Goal: Information Seeking & Learning: Learn about a topic

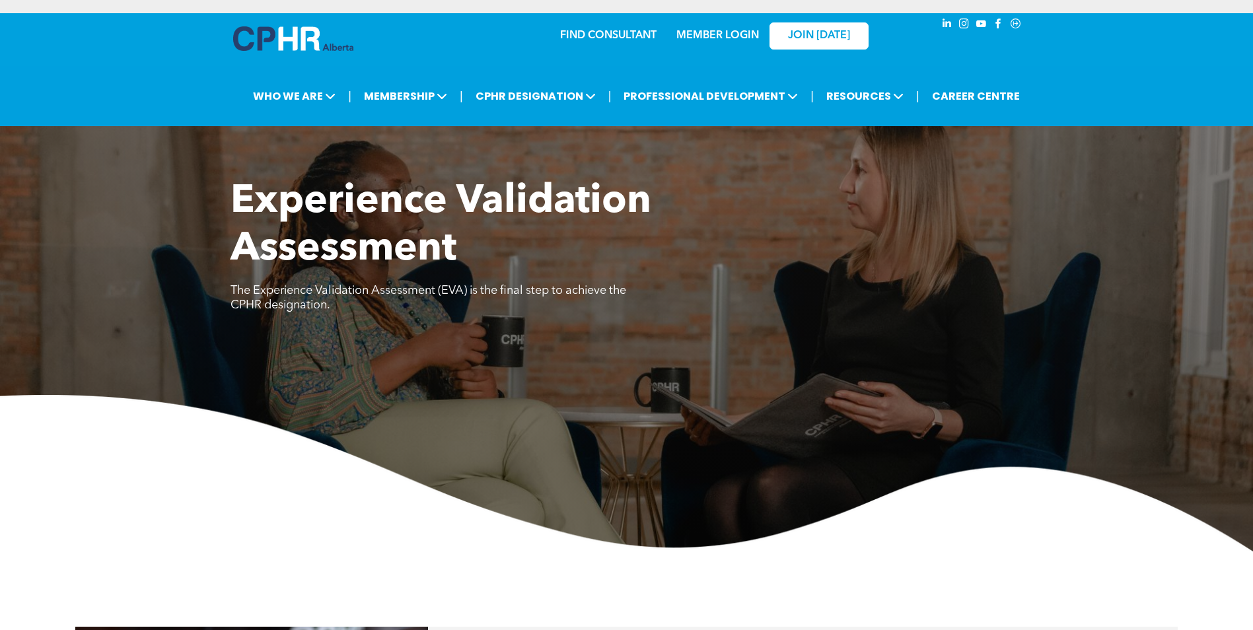
scroll to position [462, 0]
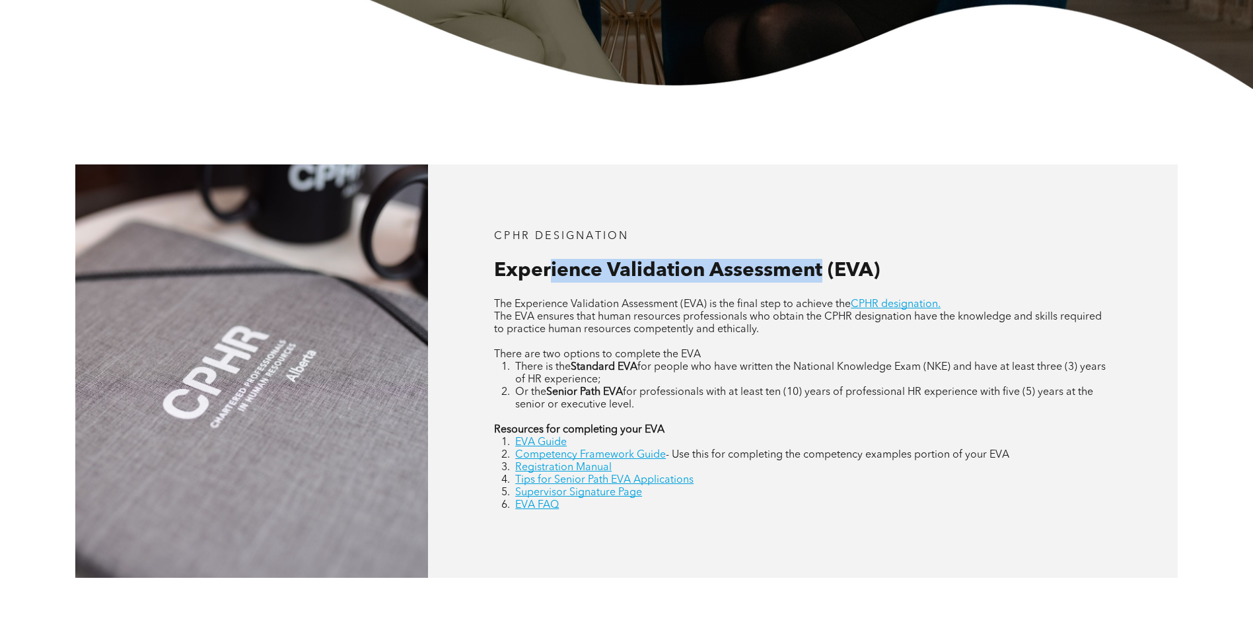
drag, startPoint x: 553, startPoint y: 271, endPoint x: 820, endPoint y: 277, distance: 267.5
click at [820, 277] on span "Experience Validation Assessment (EVA)" at bounding box center [687, 271] width 386 height 20
click at [584, 495] on link "Supervisor Signature Page" at bounding box center [578, 492] width 127 height 11
click at [553, 444] on link "EVA Guide" at bounding box center [541, 442] width 52 height 11
click at [606, 452] on link "Competency Framework Guide" at bounding box center [590, 455] width 151 height 11
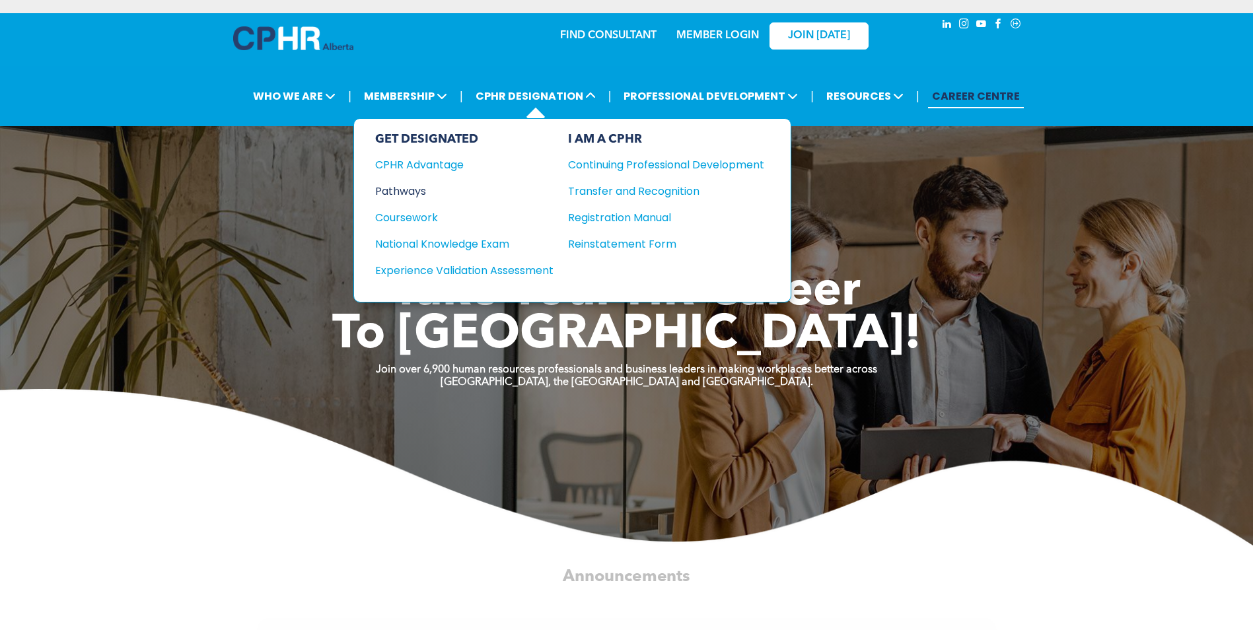
click at [421, 185] on div "Pathways" at bounding box center [455, 191] width 160 height 17
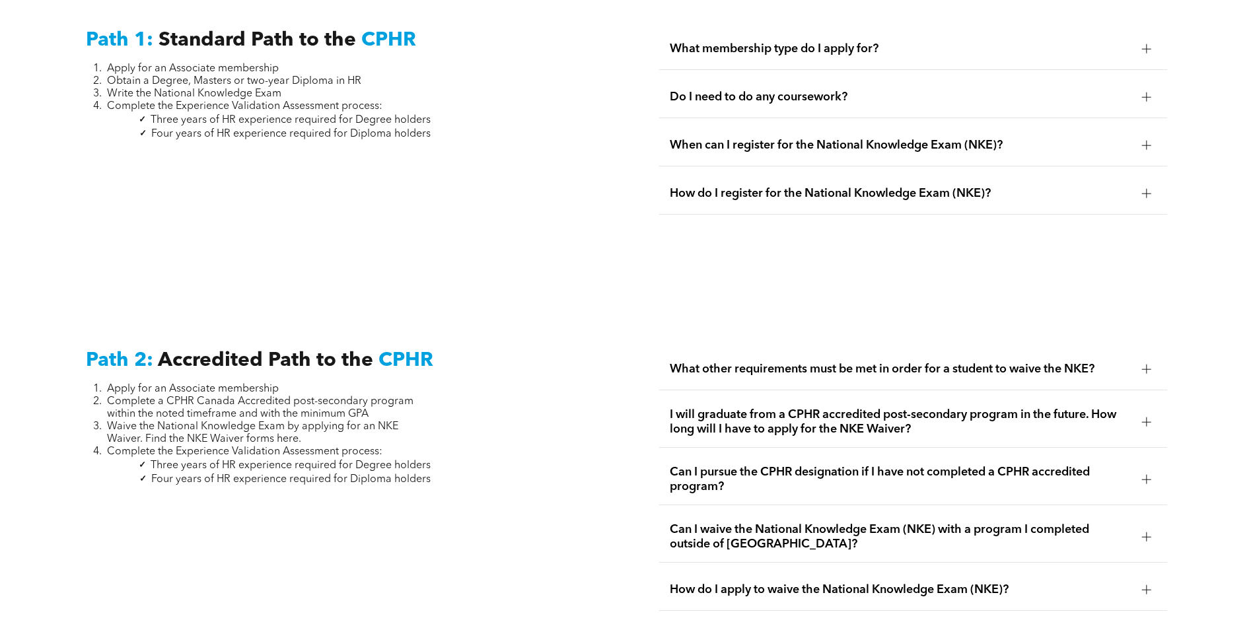
scroll to position [1915, 0]
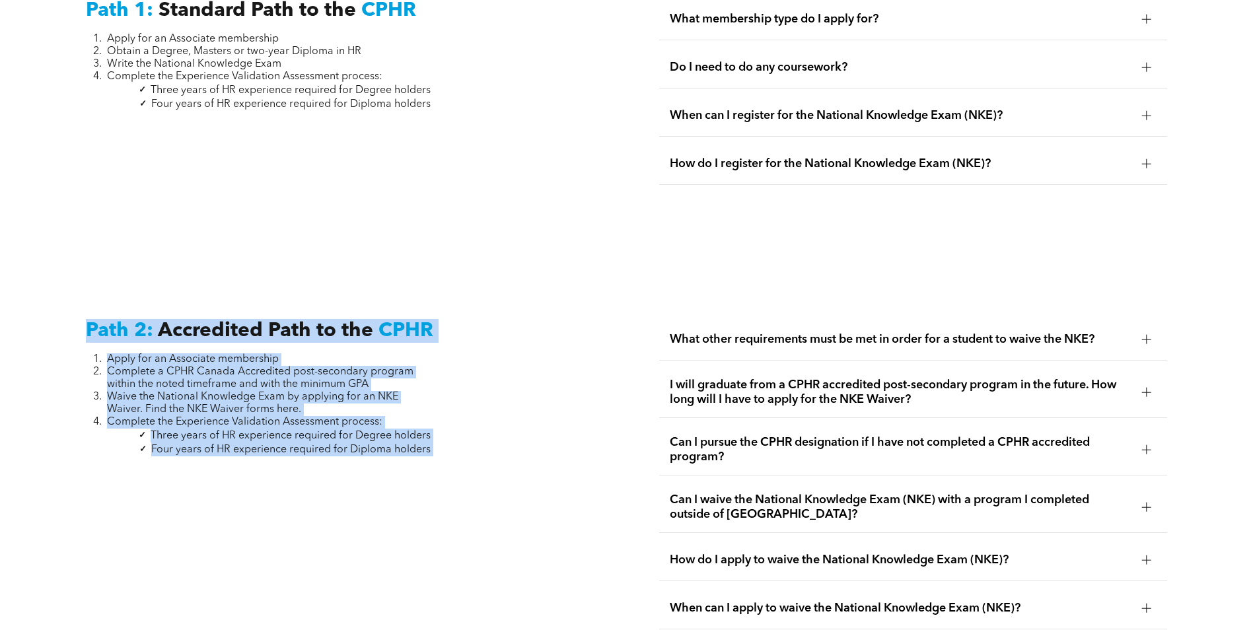
drag, startPoint x: 90, startPoint y: 313, endPoint x: 476, endPoint y: 445, distance: 408.3
copy div "Path 2: Accredited Path to the CPHR Apply for an Associate membership Complete …"
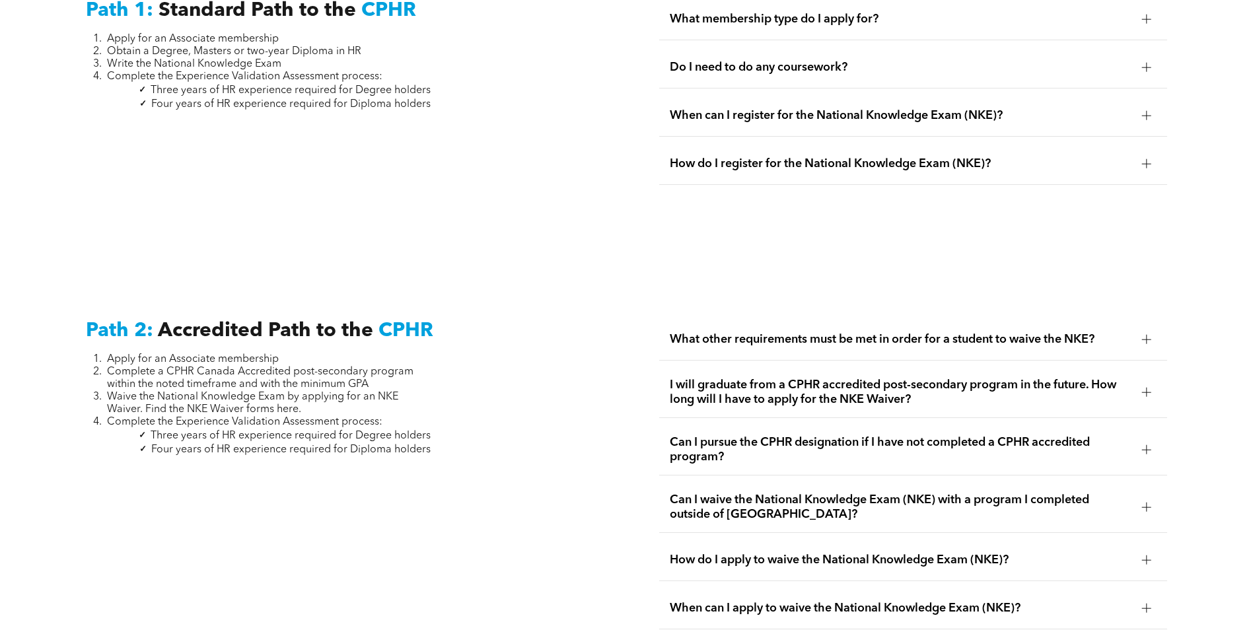
click at [770, 332] on span "What other requirements must be met in order for a student to waive the NKE?" at bounding box center [901, 339] width 462 height 15
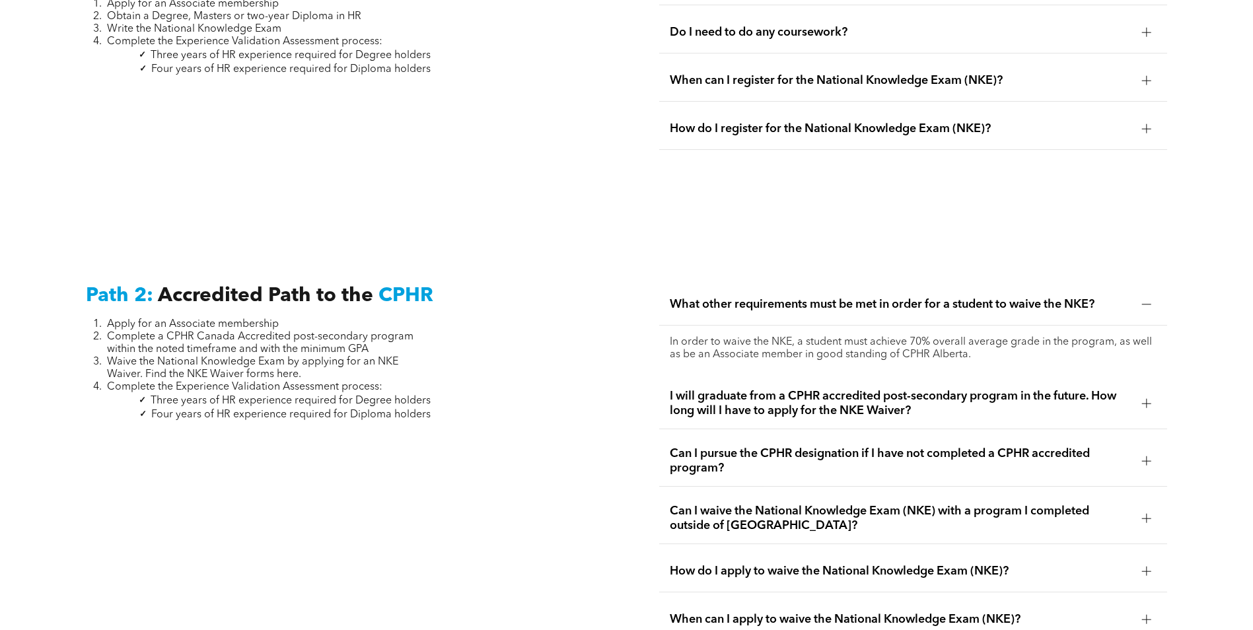
scroll to position [2047, 0]
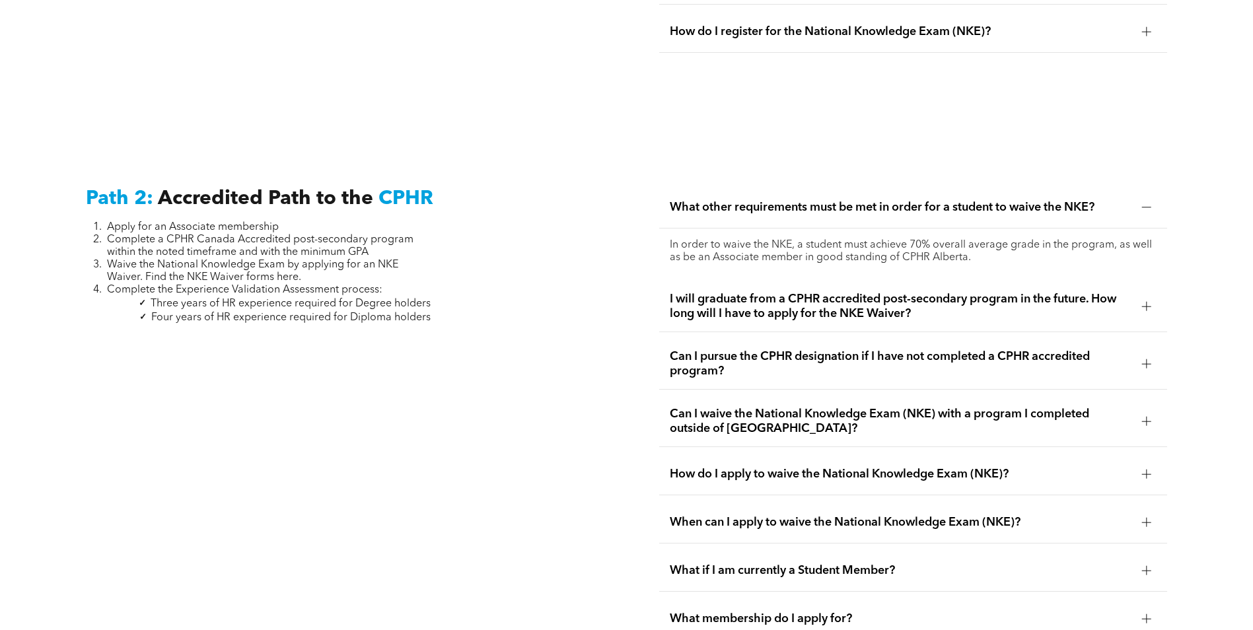
click at [824, 292] on span "I will graduate from a CPHR accredited post-secondary program in the future. Ho…" at bounding box center [901, 306] width 462 height 29
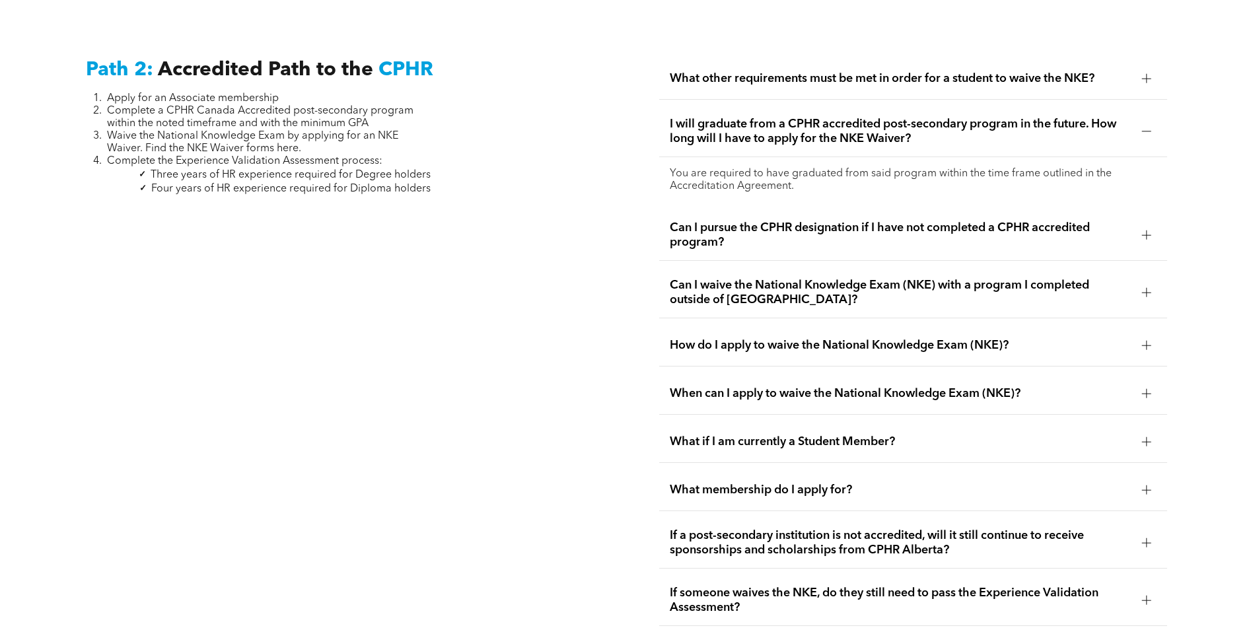
scroll to position [2179, 0]
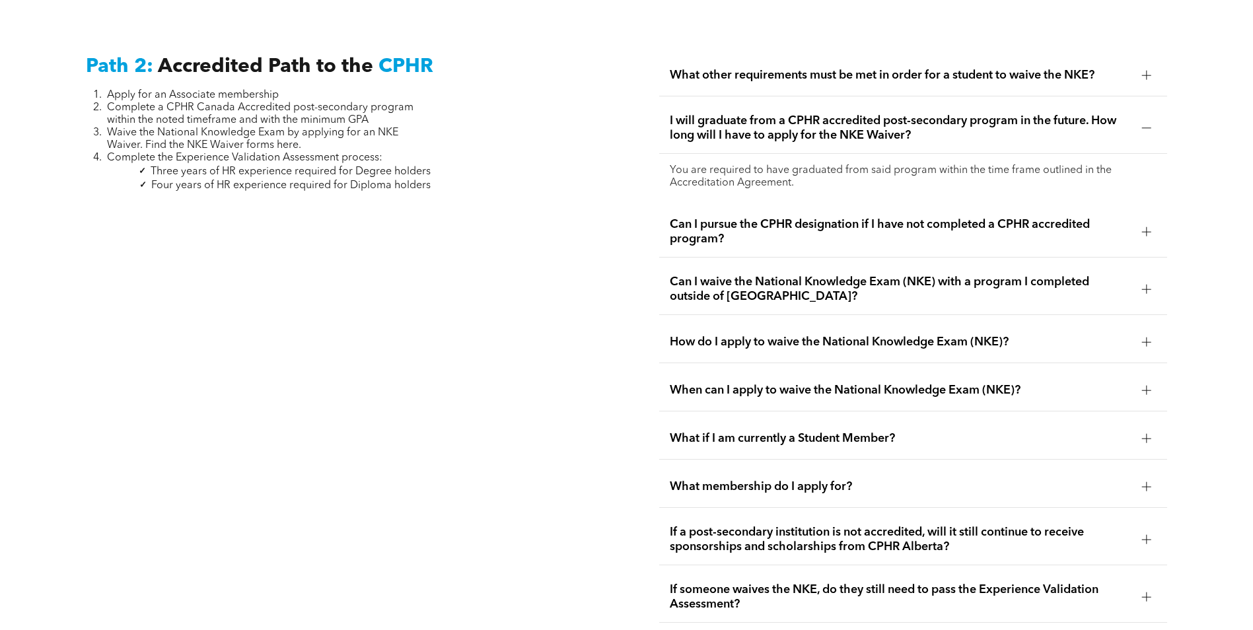
click at [906, 275] on span "Can I waive the National Knowledge Exam (NKE) with a program I completed outsid…" at bounding box center [901, 289] width 462 height 29
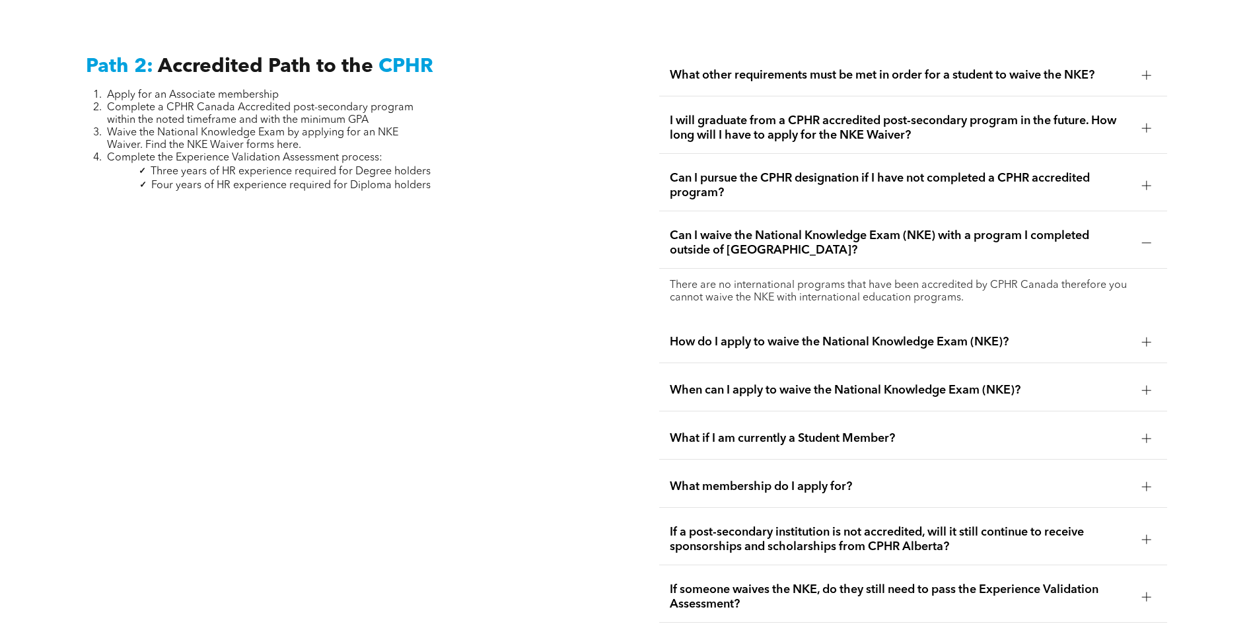
click at [836, 330] on div "How do I apply to waive the National Knowledge Exam (NKE)?" at bounding box center [913, 343] width 508 height 42
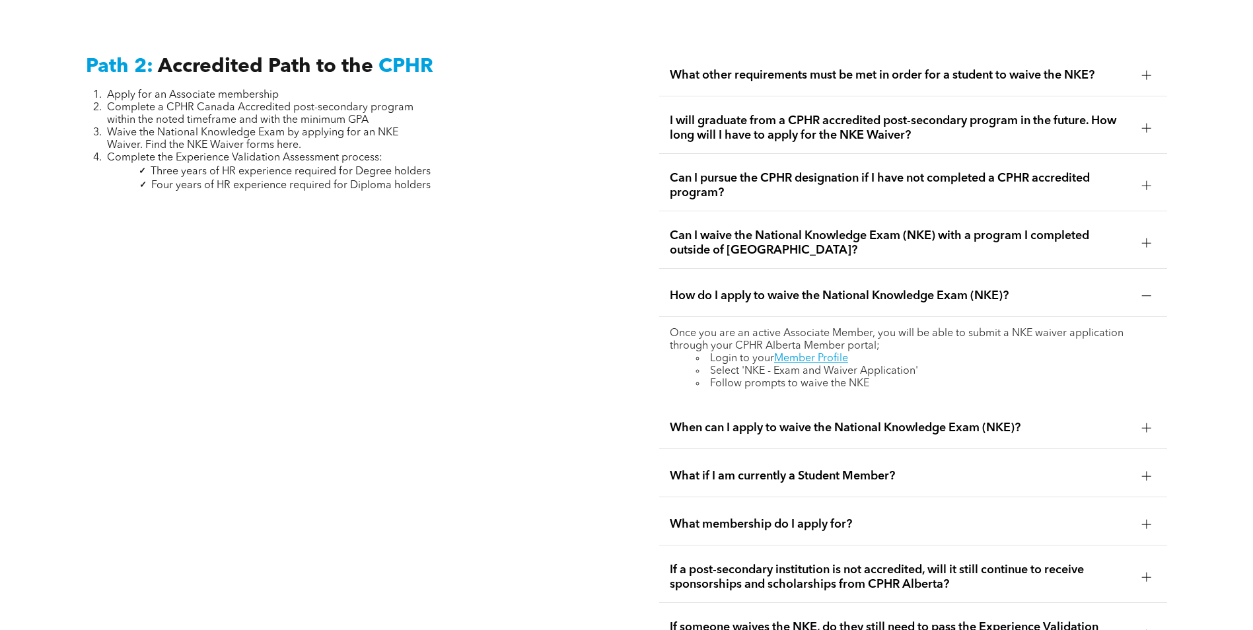
click at [886, 421] on span "When can I apply to waive the National Knowledge Exam (NKE)?" at bounding box center [901, 428] width 462 height 15
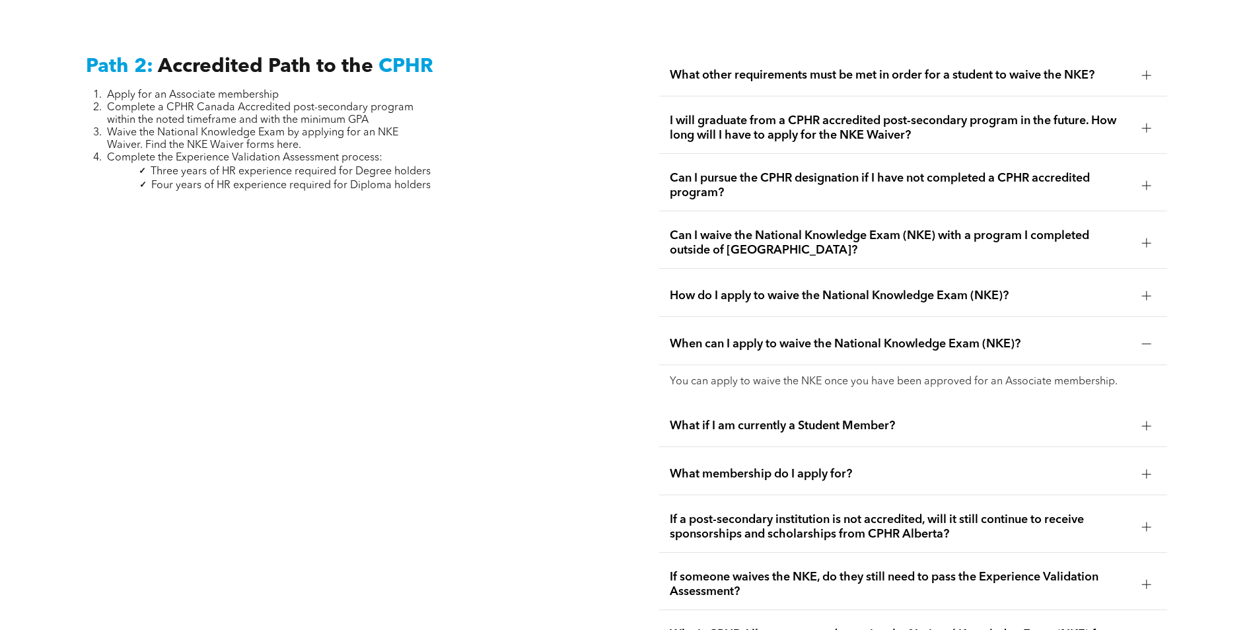
click at [785, 419] on span "What if I am currently a Student Member?" at bounding box center [901, 426] width 462 height 15
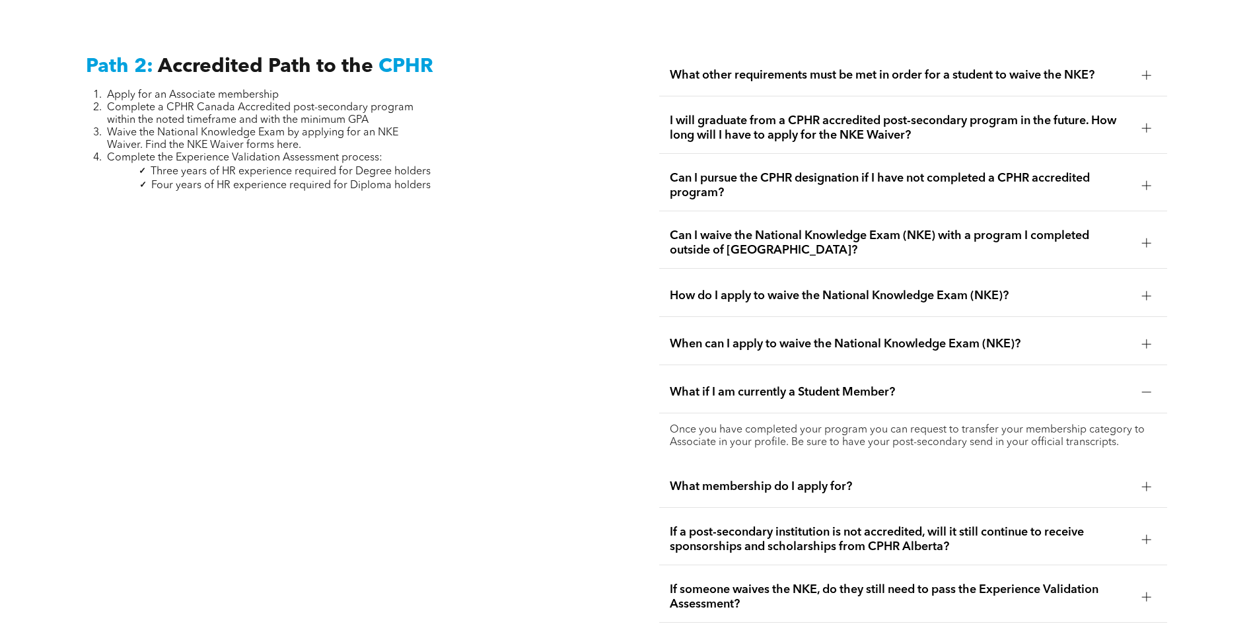
scroll to position [2245, 0]
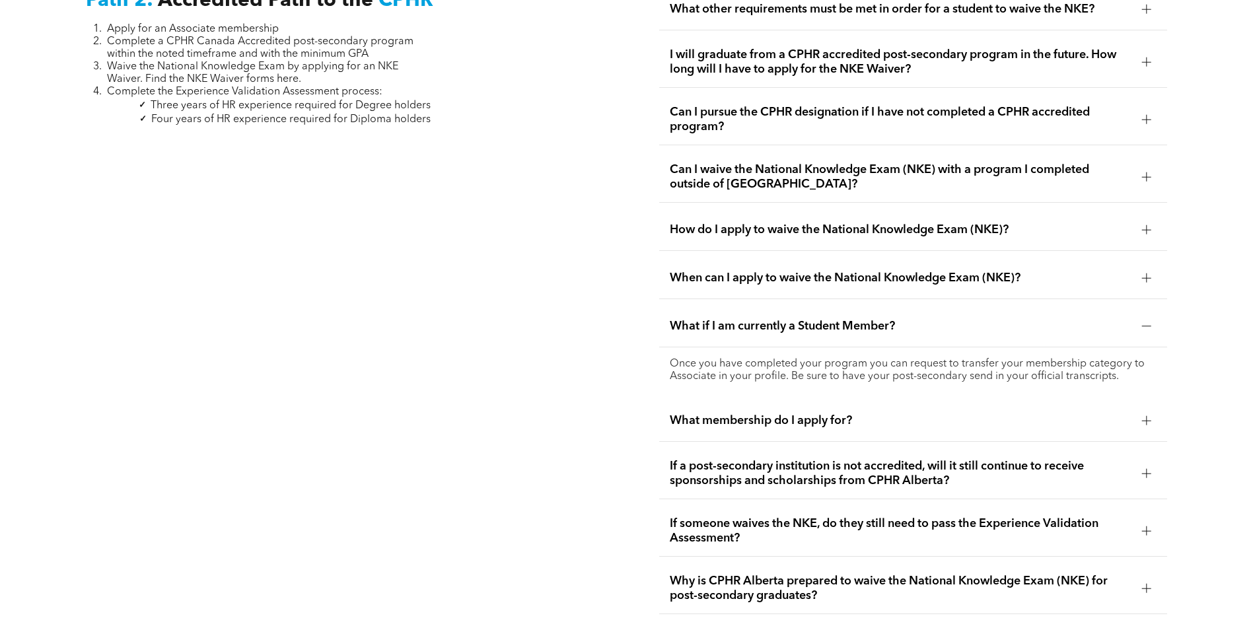
click at [808, 413] on span "What membership do I apply for?" at bounding box center [901, 420] width 462 height 15
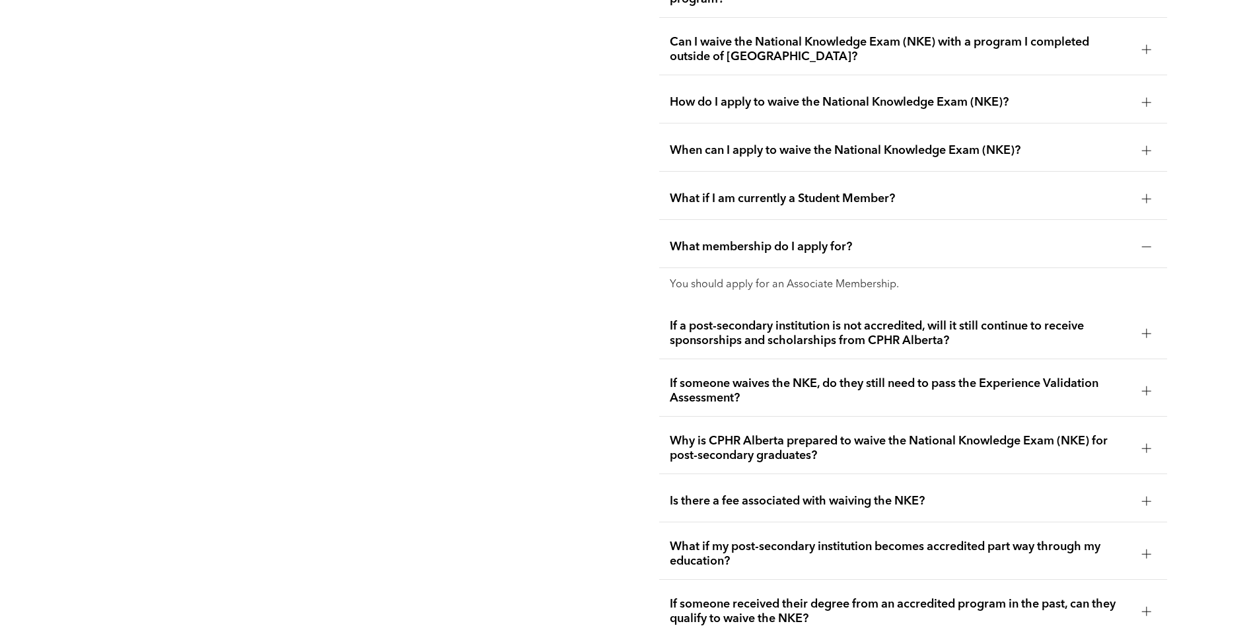
scroll to position [2377, 0]
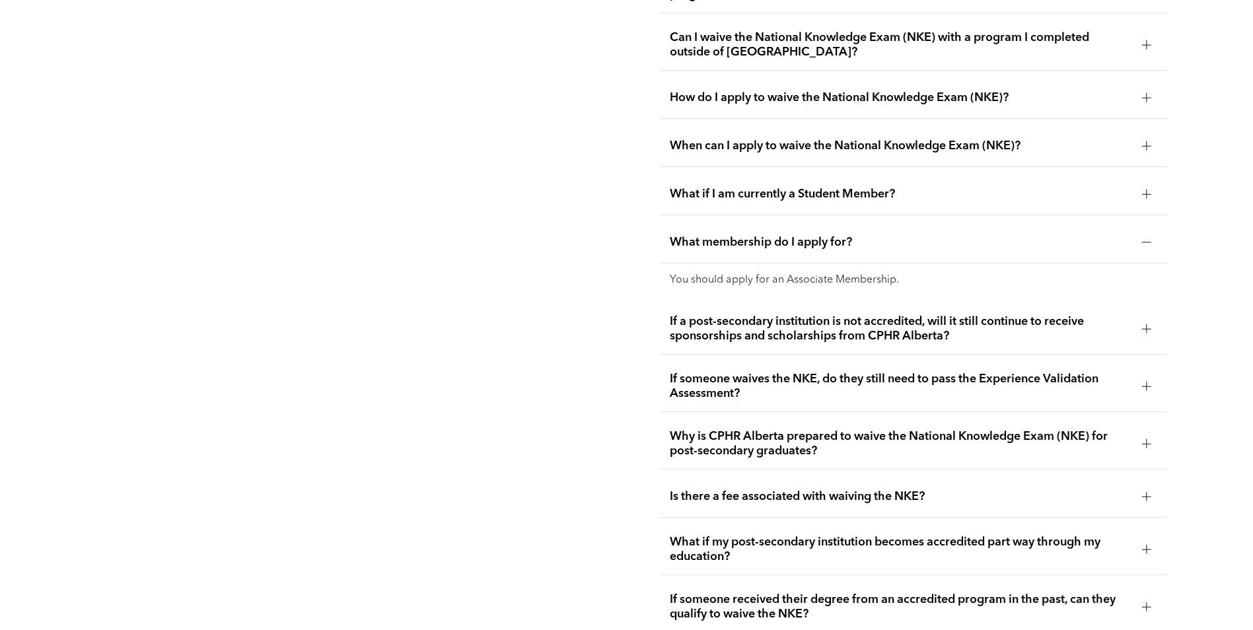
click at [722, 372] on span "If someone waives the NKE, do they still need to pass the Experience Validation…" at bounding box center [901, 386] width 462 height 29
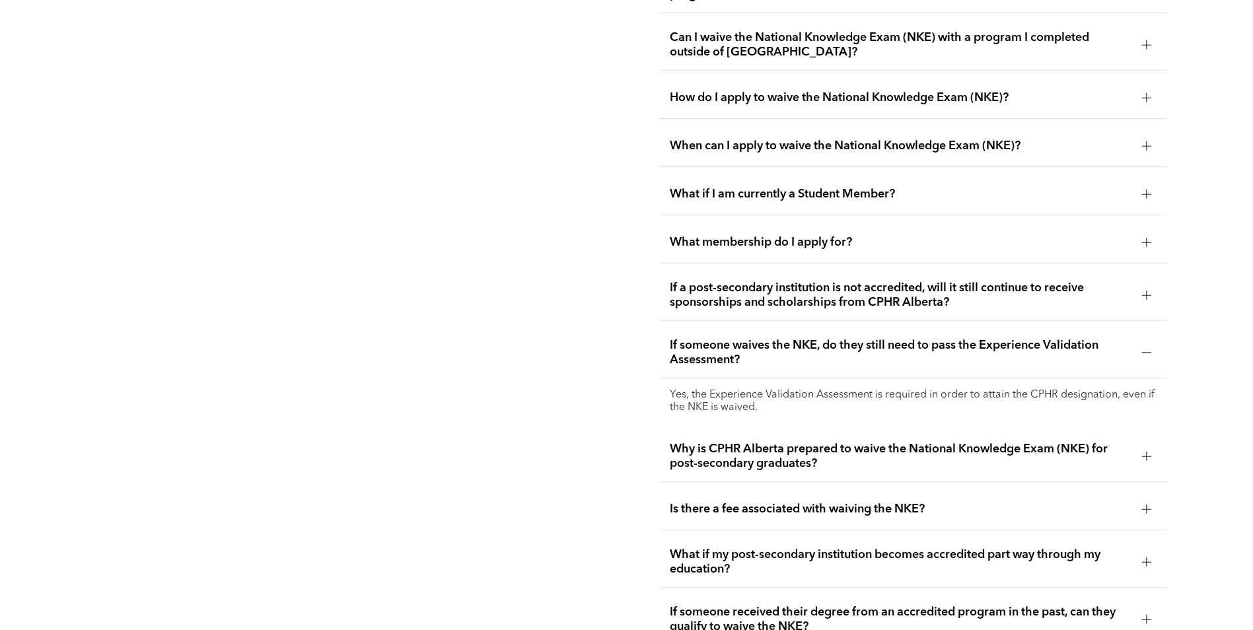
click at [728, 389] on p "Yes, the Experience Validation Assessment is required in order to attain the CP…" at bounding box center [913, 401] width 487 height 25
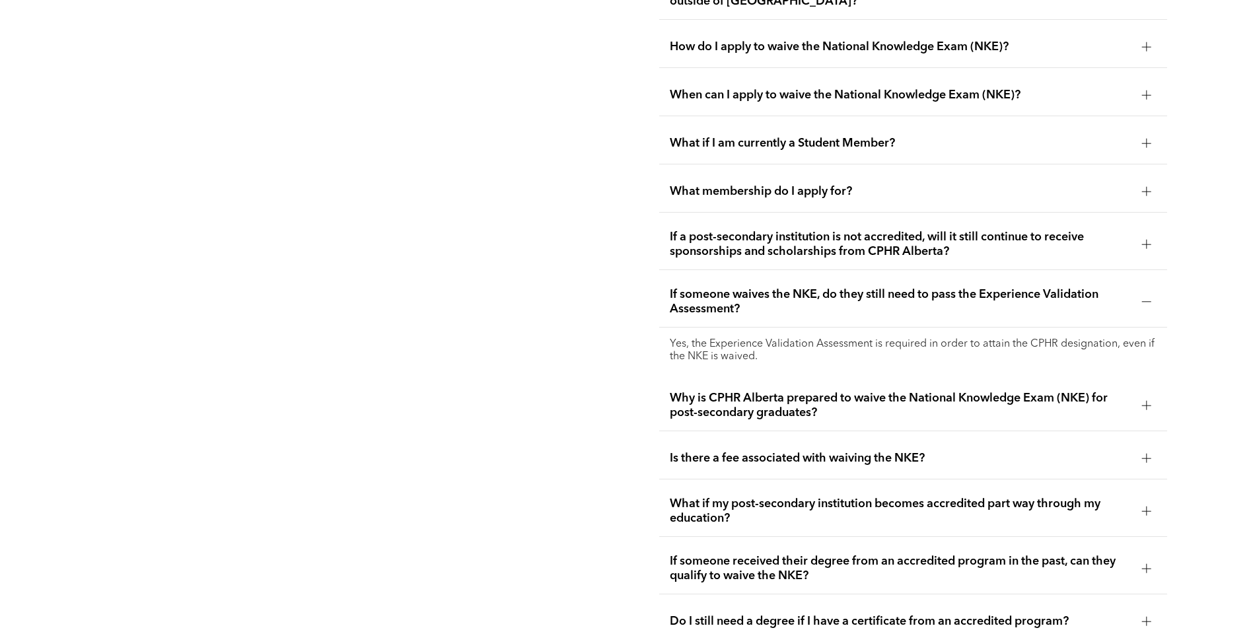
scroll to position [2509, 0]
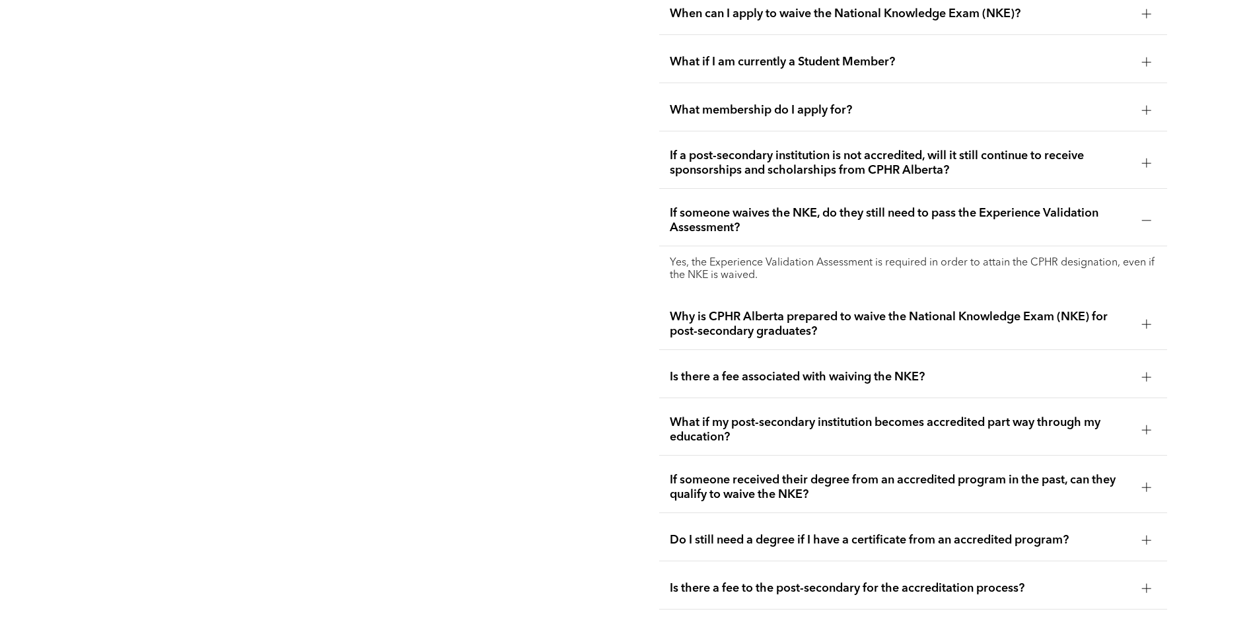
click at [779, 310] on span "Why is CPHR Alberta prepared to waive the National Knowledge Exam (NKE) for pos…" at bounding box center [901, 324] width 462 height 29
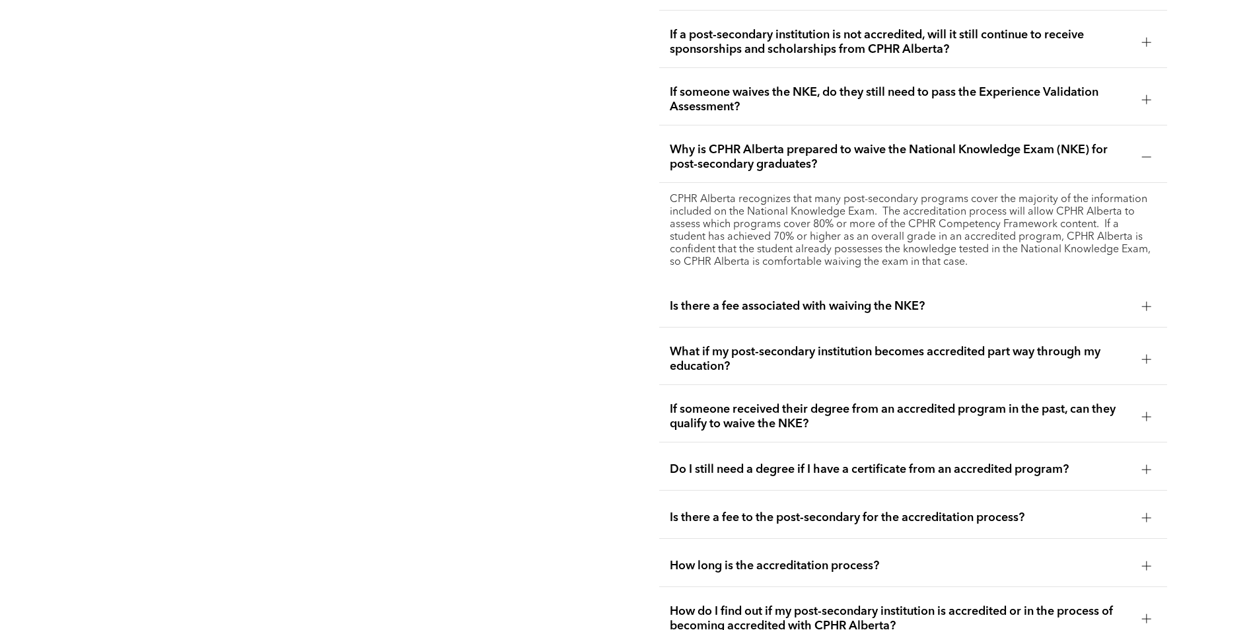
scroll to position [2641, 0]
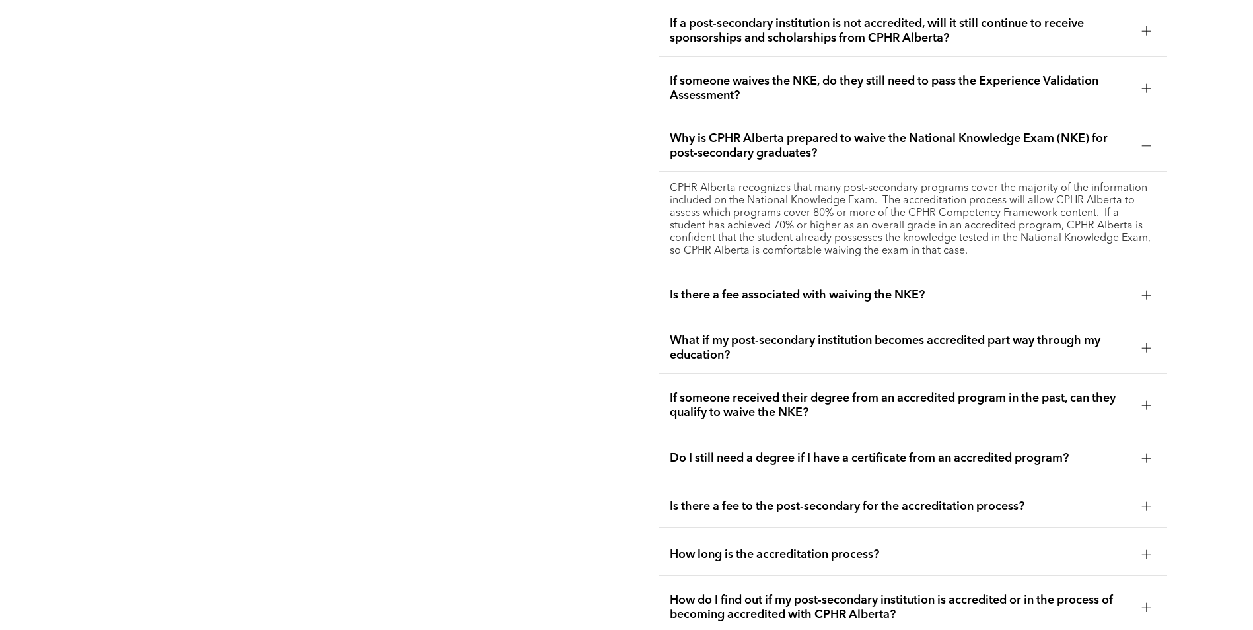
click at [737, 279] on div "Is there a fee associated with waiving the NKE?" at bounding box center [913, 296] width 508 height 42
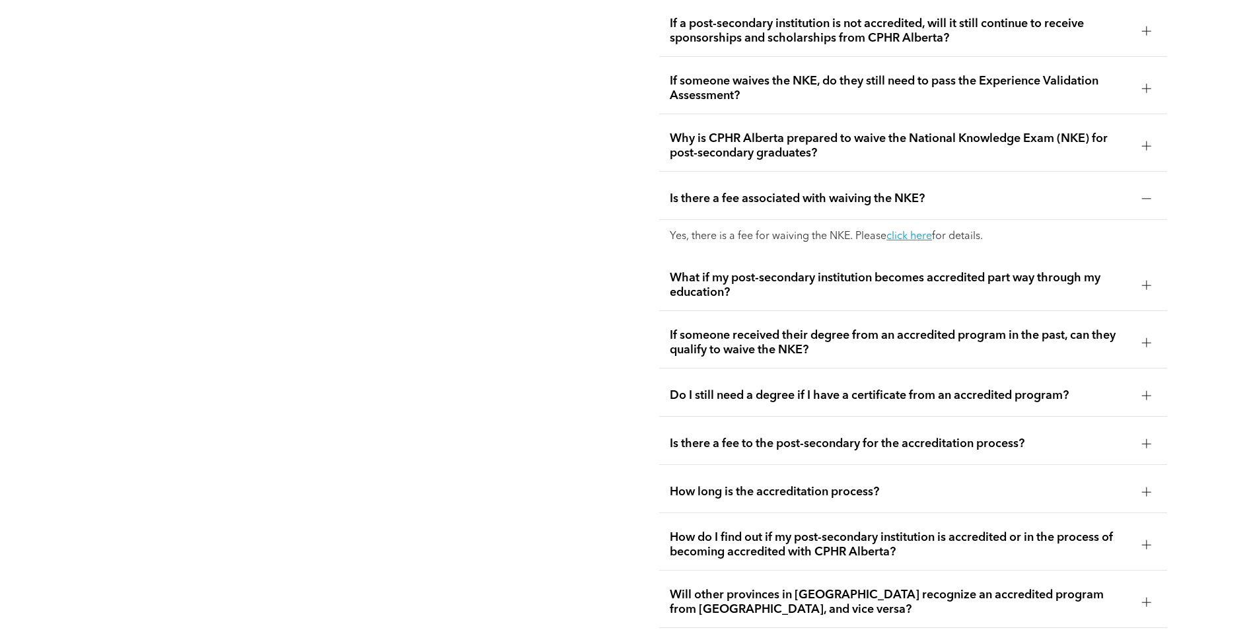
click at [734, 271] on span "What if my post-secondary institution becomes accredited part way through my ed…" at bounding box center [901, 285] width 462 height 29
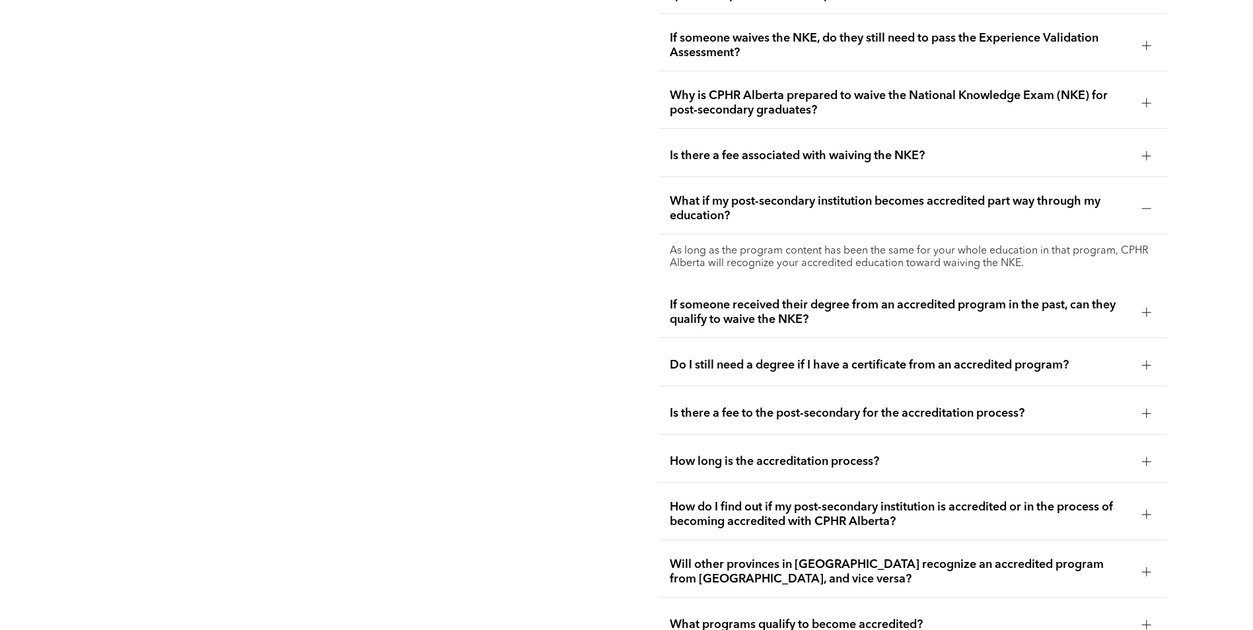
scroll to position [2707, 0]
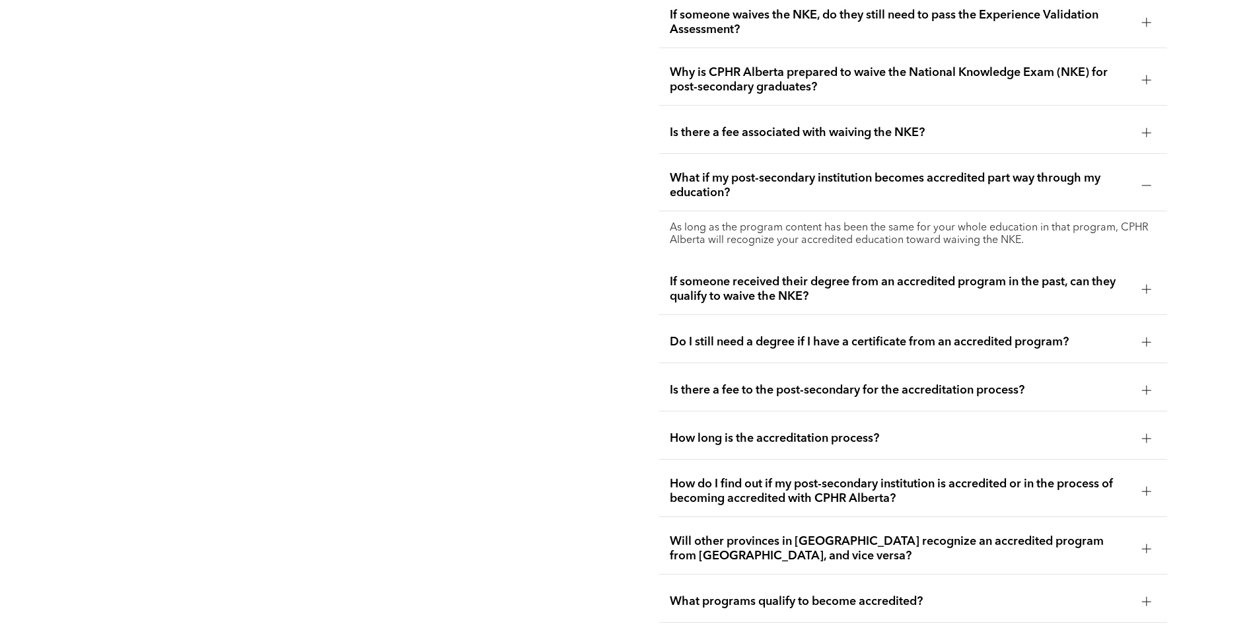
click at [806, 275] on span "If someone received their degree from an accredited program in the past, can th…" at bounding box center [901, 289] width 462 height 29
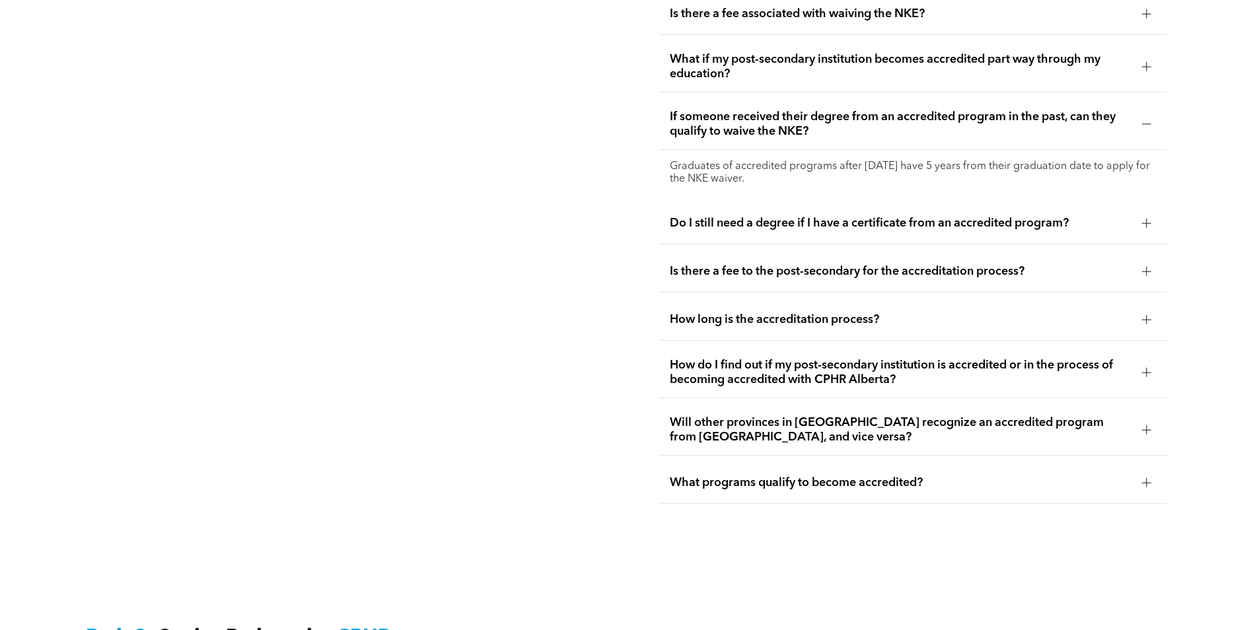
scroll to position [2840, 0]
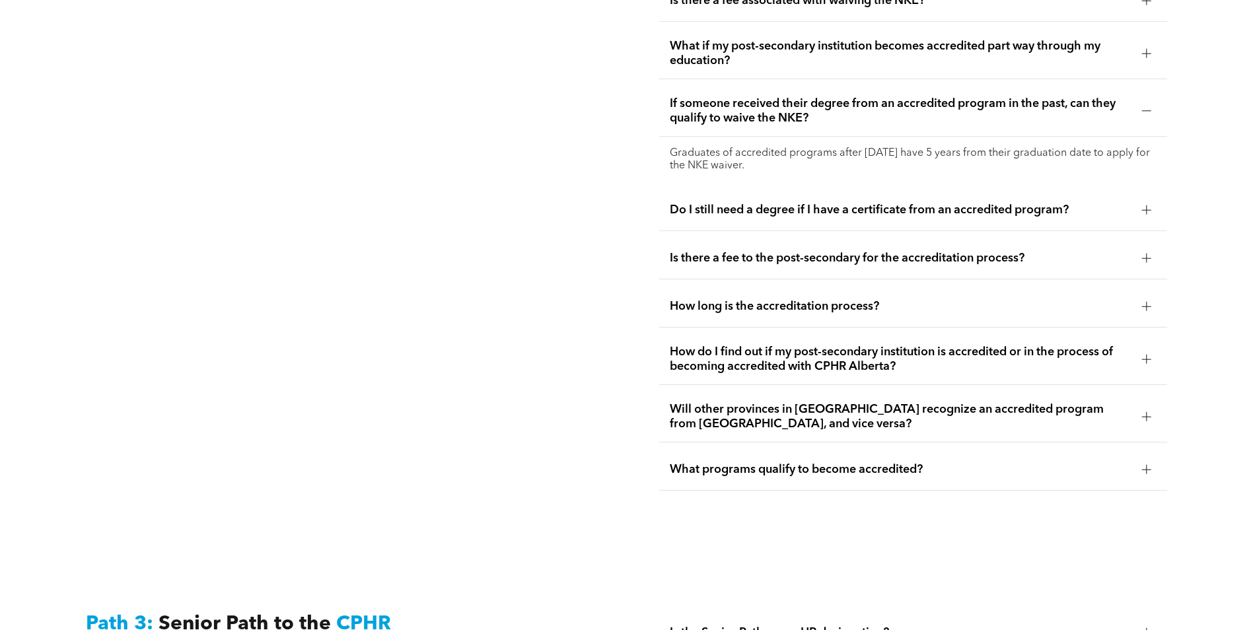
click at [861, 192] on div "Do I still need a degree if I have a certificate from an accredited program?" at bounding box center [913, 211] width 508 height 42
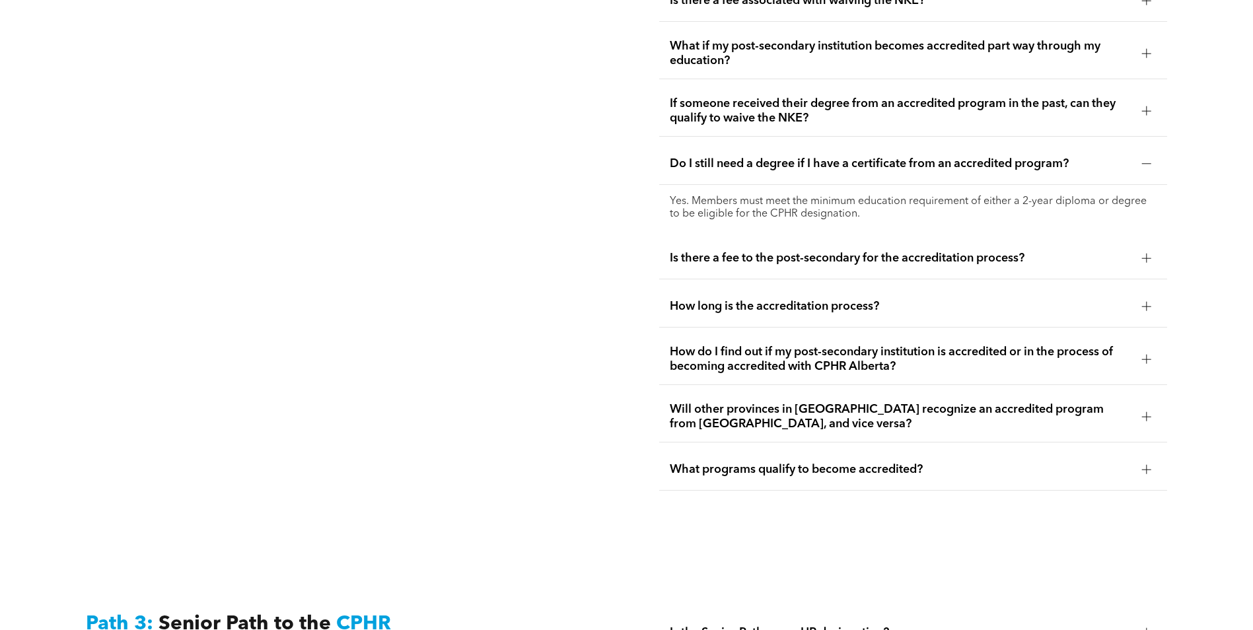
click at [905, 251] on span "Is there a fee to the post-secondary for the accreditation process?" at bounding box center [901, 258] width 462 height 15
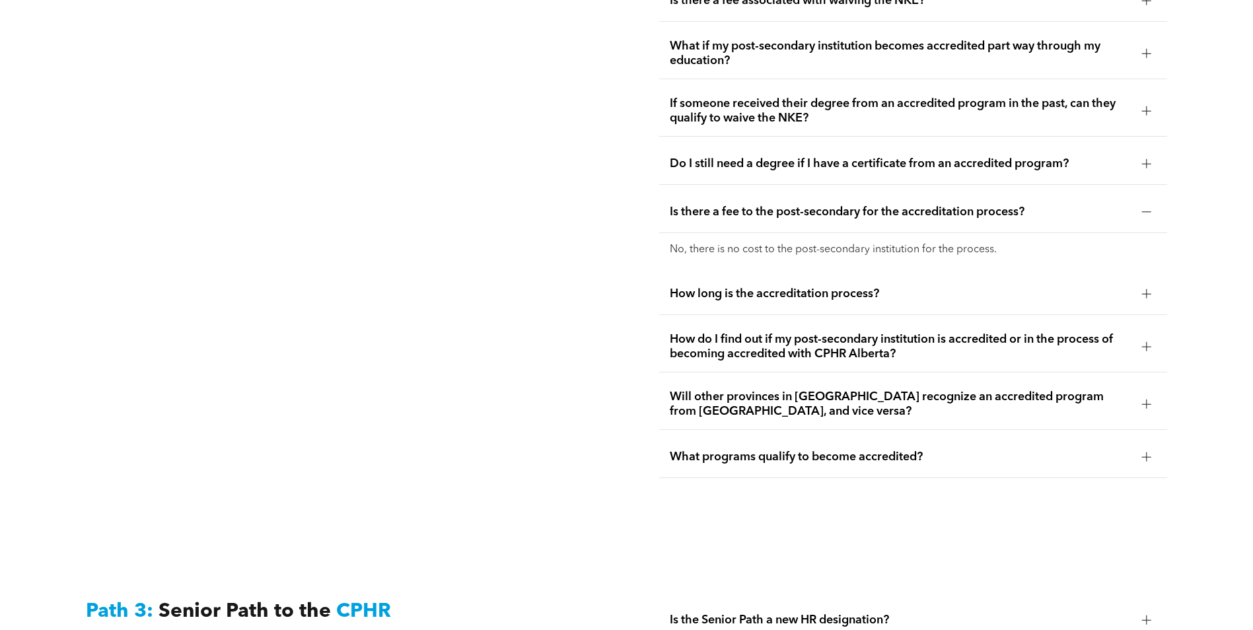
click at [829, 275] on div "How long is the accreditation process?" at bounding box center [913, 294] width 508 height 42
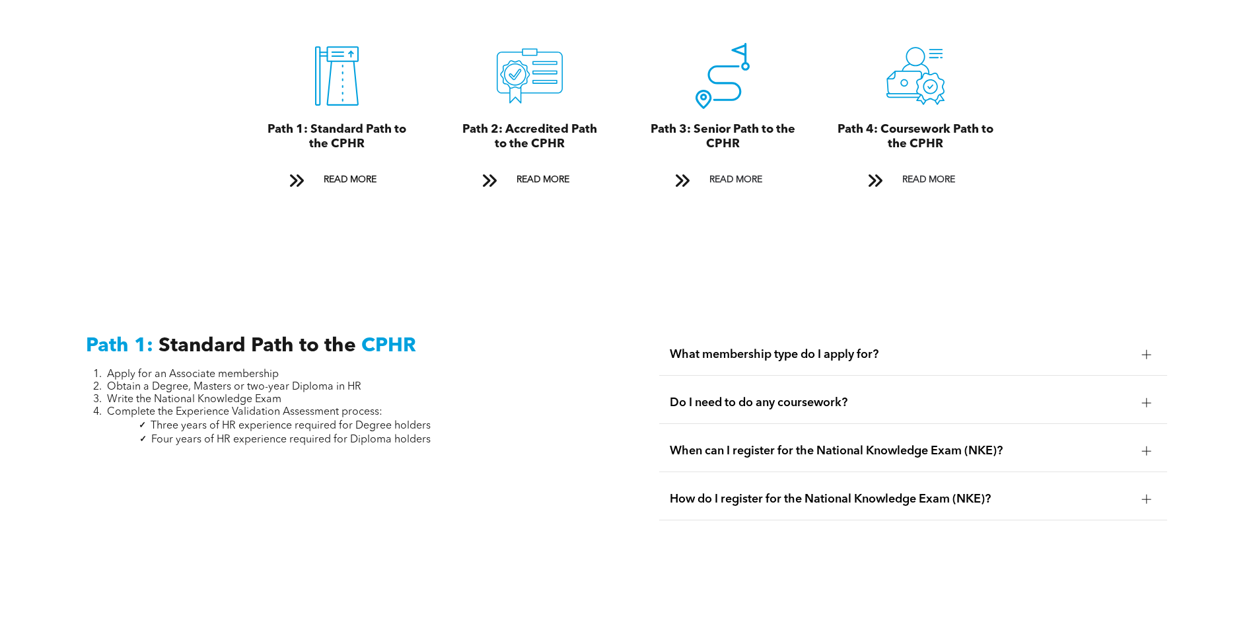
scroll to position [1849, 0]
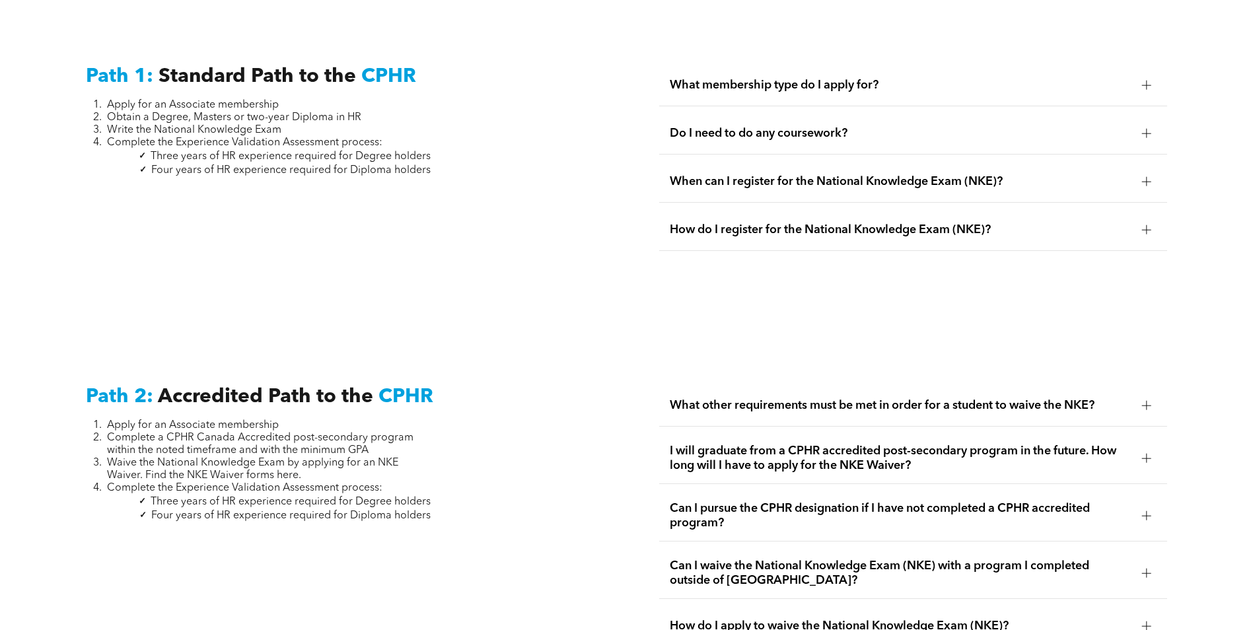
click at [125, 433] on span "Complete a CPHR Canada Accredited post-secondary program within the noted timef…" at bounding box center [260, 444] width 306 height 23
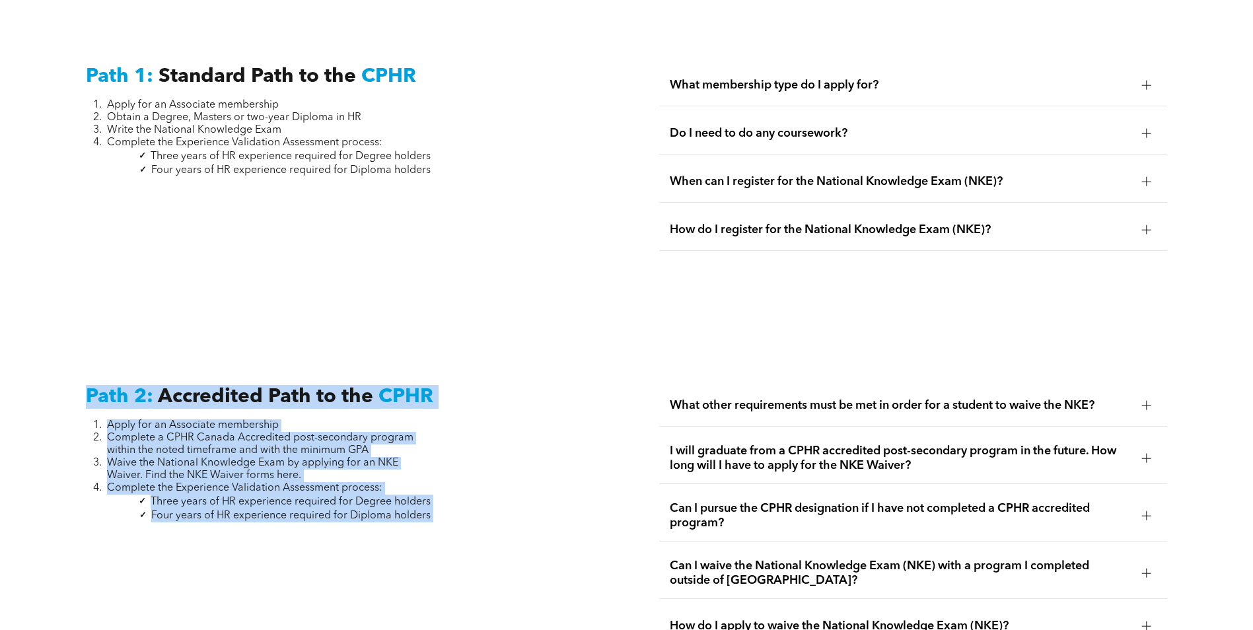
drag, startPoint x: 89, startPoint y: 380, endPoint x: 454, endPoint y: 516, distance: 389.1
copy div "Path 2: Accredited Path to the CPHR Apply for an Associate membership Complete …"
